Goal: Use online tool/utility: Utilize a website feature to perform a specific function

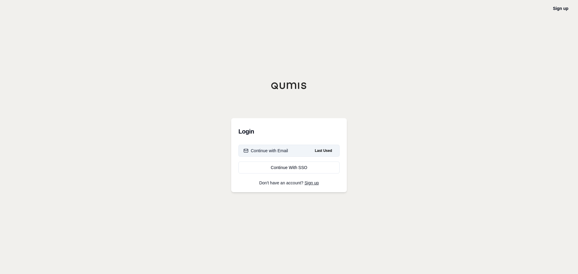
click at [292, 150] on button "Continue with Email Last Used" at bounding box center [288, 151] width 101 height 12
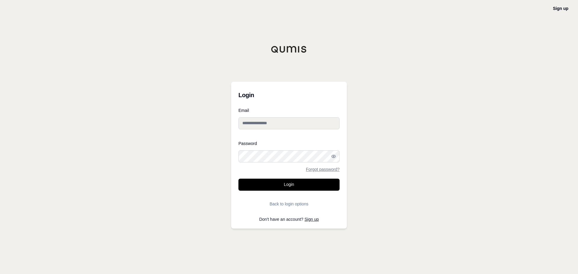
type input "**********"
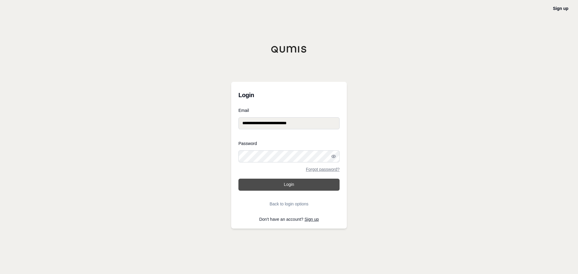
click at [287, 181] on button "Login" at bounding box center [288, 185] width 101 height 12
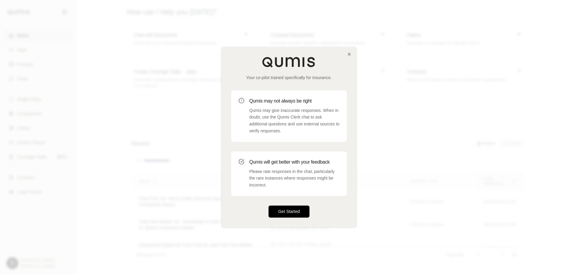
click at [290, 211] on button "Get Started" at bounding box center [288, 212] width 41 height 12
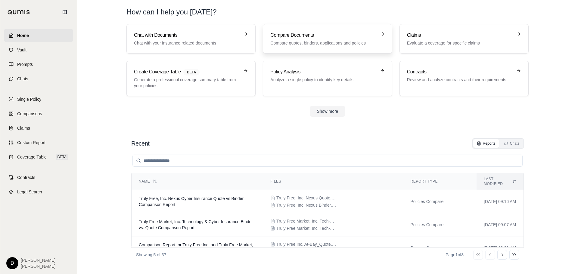
click at [320, 39] on h3 "Compare Documents" at bounding box center [323, 35] width 106 height 7
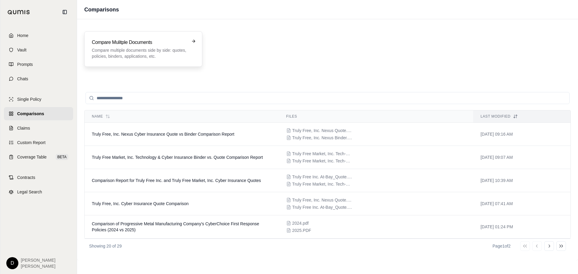
click at [137, 46] on div "Compare Mulitple Documents Compare multiple documents side by side: quotes, pol…" at bounding box center [139, 49] width 94 height 20
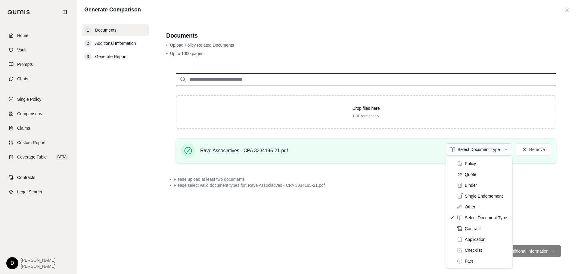
click at [463, 153] on html "Home Vault Prompts Chats Single Policy Comparisons Claims Custom Report Coverag…" at bounding box center [289, 137] width 578 height 274
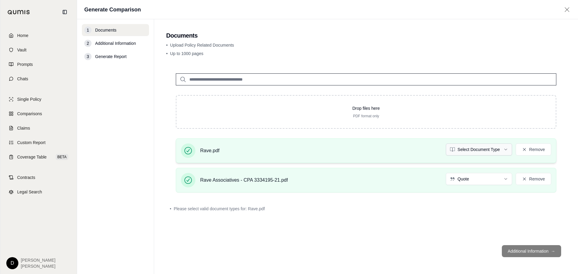
click at [459, 150] on html "Home Vault Prompts Chats Single Policy Comparisons Claims Custom Report Coverag…" at bounding box center [289, 137] width 578 height 274
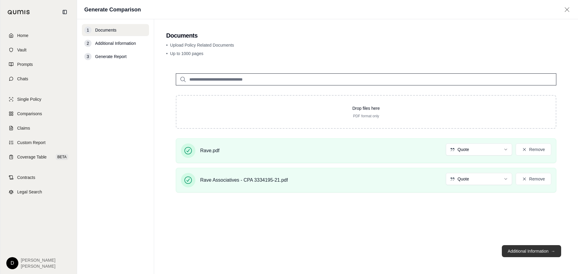
click at [523, 252] on button "Additional Information →" at bounding box center [531, 251] width 59 height 12
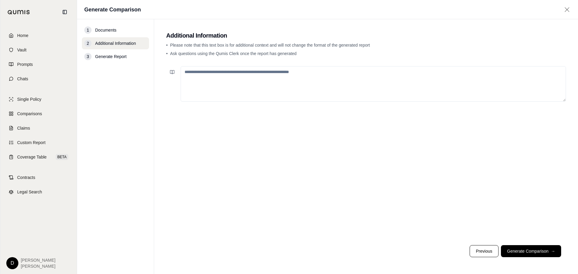
click at [236, 76] on textarea at bounding box center [373, 84] width 385 height 36
type textarea "**********"
click at [534, 252] on button "Generate Comparison →" at bounding box center [531, 251] width 60 height 12
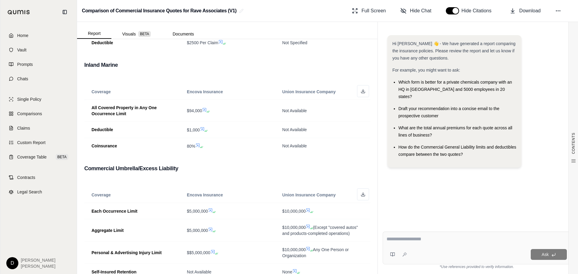
scroll to position [963, 0]
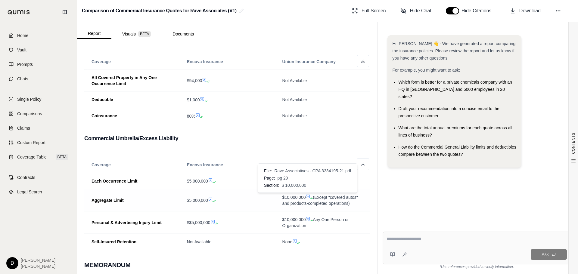
click at [306, 197] on icon at bounding box center [308, 197] width 4 height 4
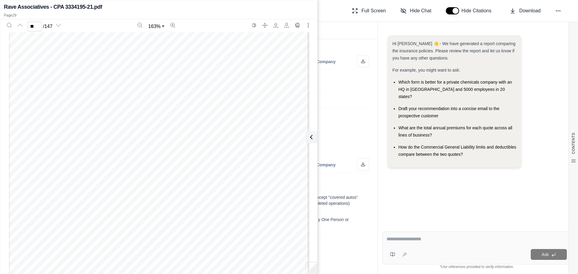
scroll to position [10300, 0]
type input "**"
click at [546, 81] on div "Hi [PERSON_NAME] 👋 - We have generated a report comparing the insurance policie…" at bounding box center [476, 103] width 178 height 137
